Goal: Check status

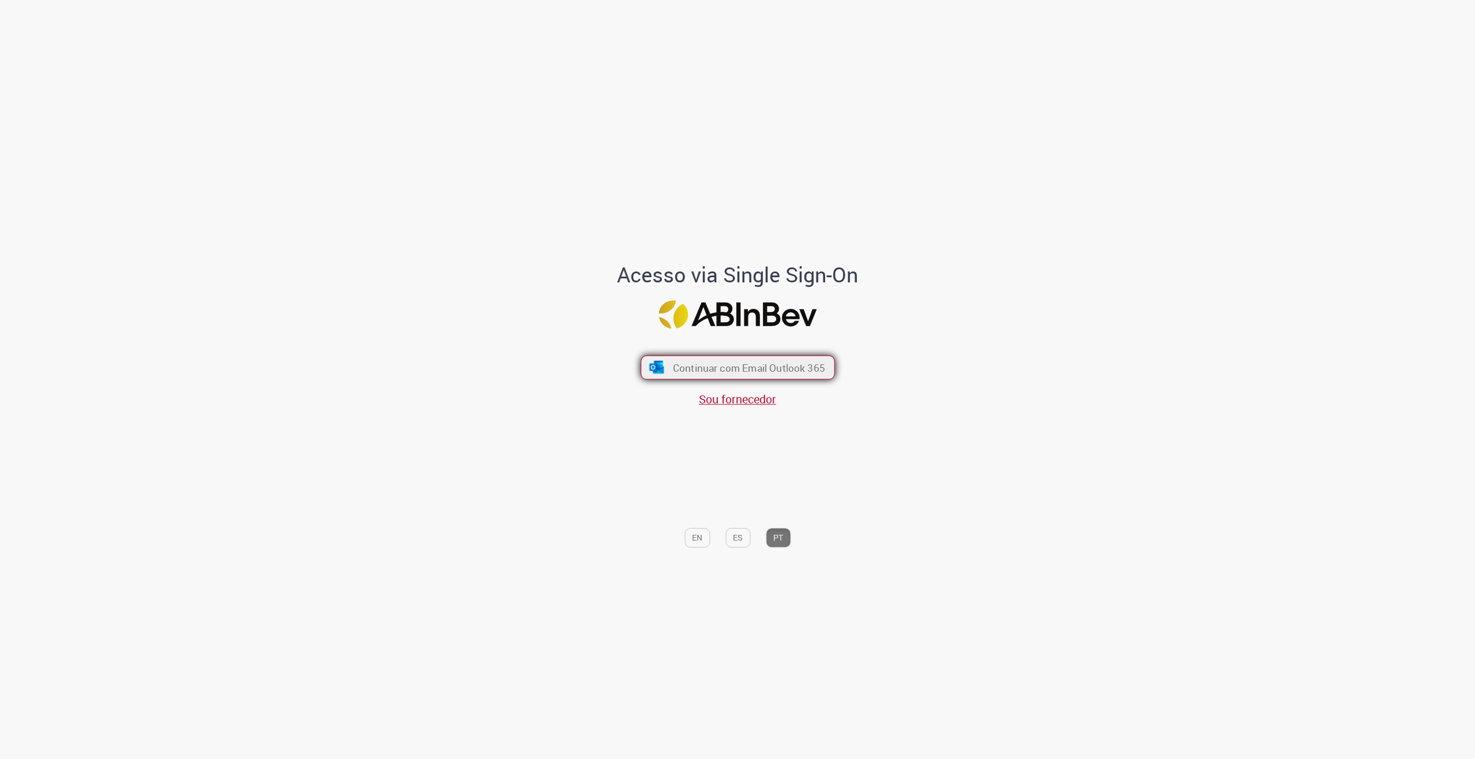
click at [793, 361] on span "Continuar com Email Outlook 365" at bounding box center [748, 367] width 152 height 13
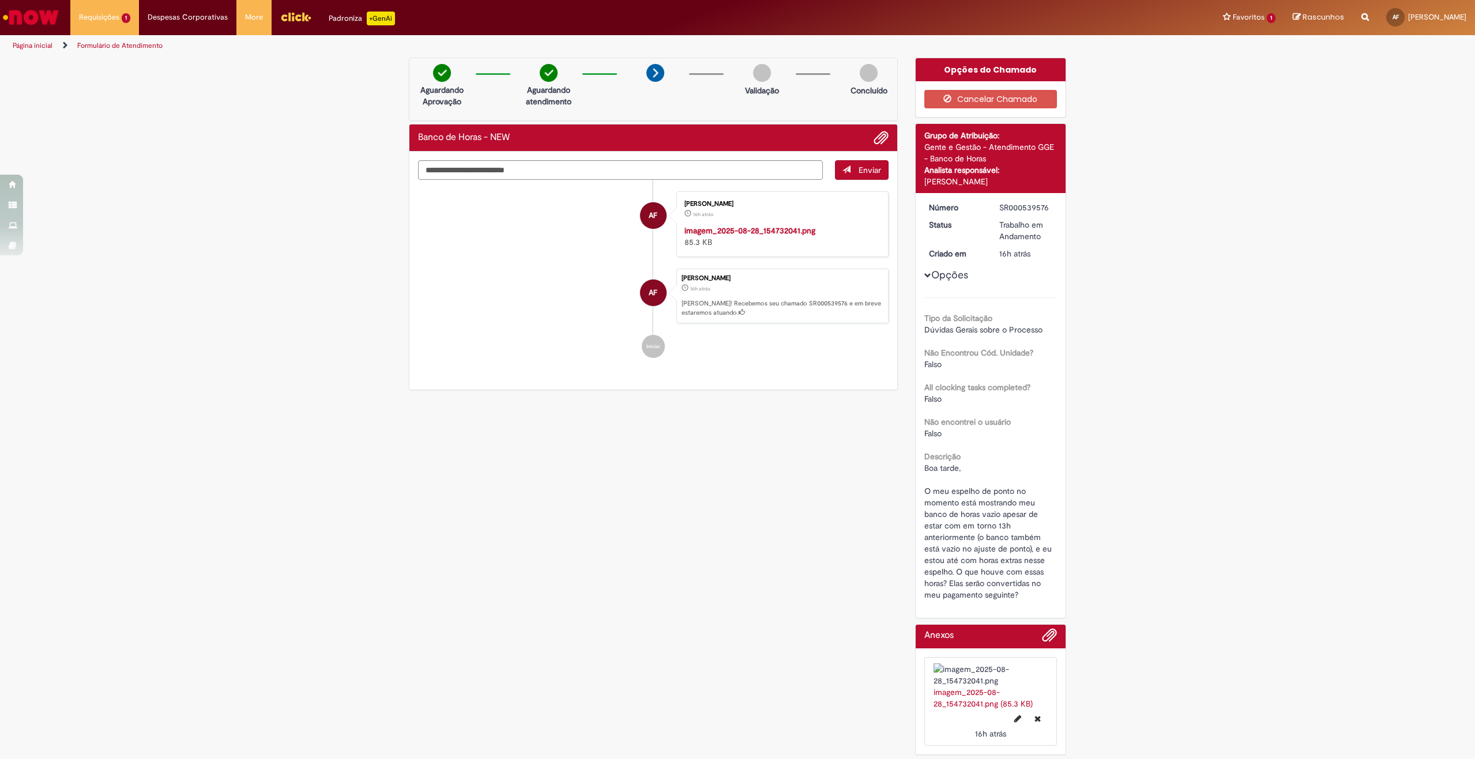
click at [585, 257] on li "AF Augusto Cezar Da Silva Rodrigues Filho 16h atrás 16 horas atrás imagem_2025-…" at bounding box center [653, 224] width 470 height 66
